Goal: Register for event/course

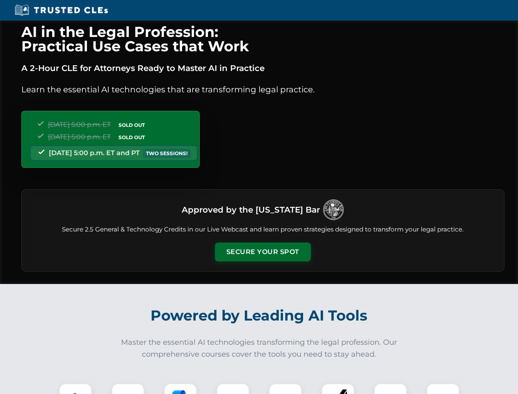
click at [263, 252] on button "Secure Your Spot" at bounding box center [263, 251] width 96 height 19
click at [75, 389] on img at bounding box center [76, 400] width 24 height 24
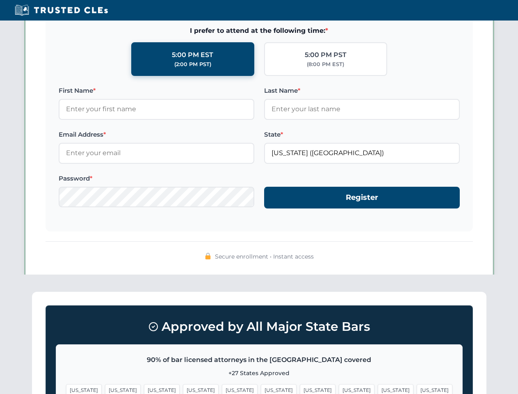
click at [300, 389] on span "[US_STATE]" at bounding box center [318, 390] width 36 height 12
click at [378, 389] on span "[US_STATE]" at bounding box center [396, 390] width 36 height 12
